Goal: Use online tool/utility

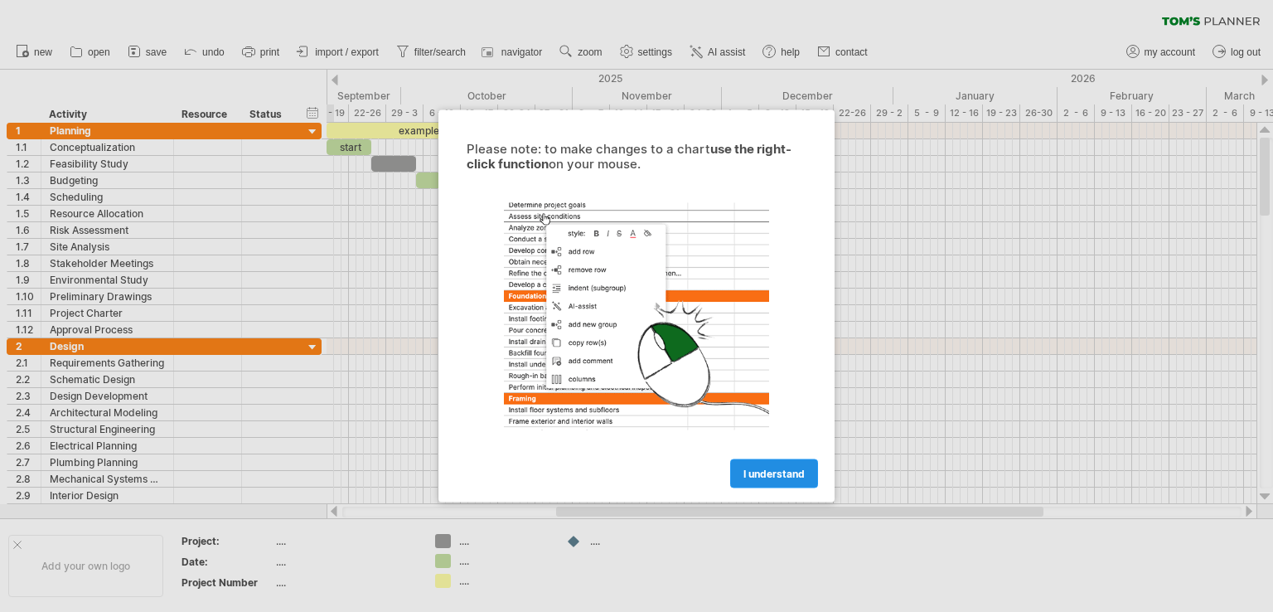
click at [782, 474] on span "I understand" at bounding box center [773, 473] width 61 height 12
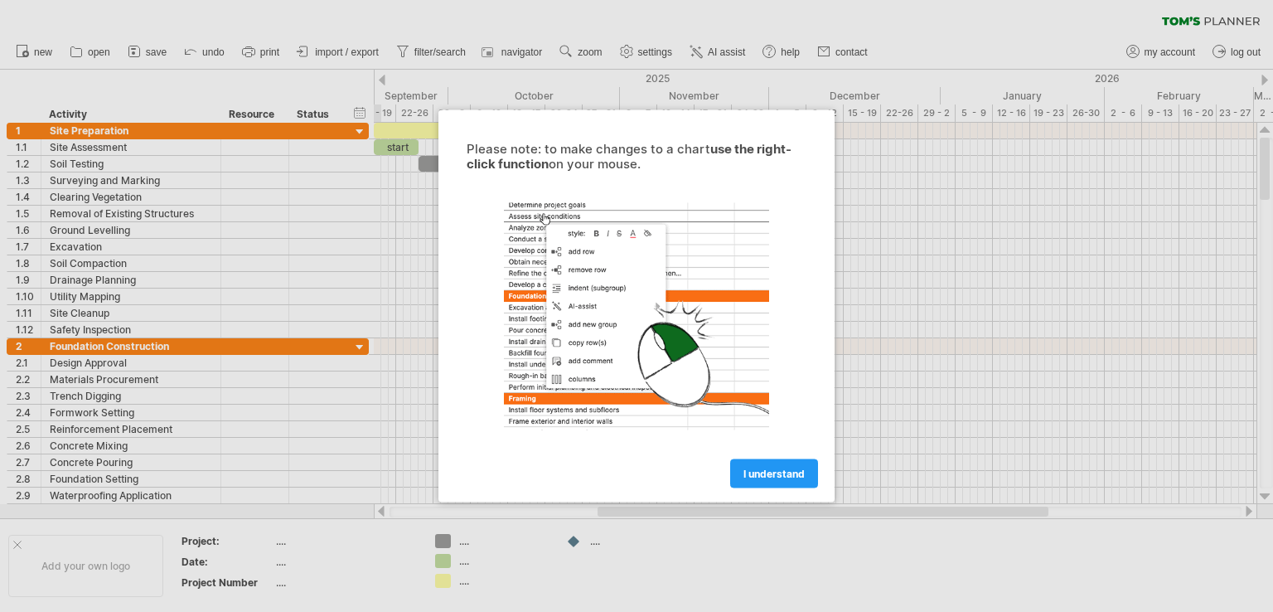
click at [760, 472] on span "I understand" at bounding box center [773, 473] width 61 height 12
